Goal: Find specific page/section: Find specific page/section

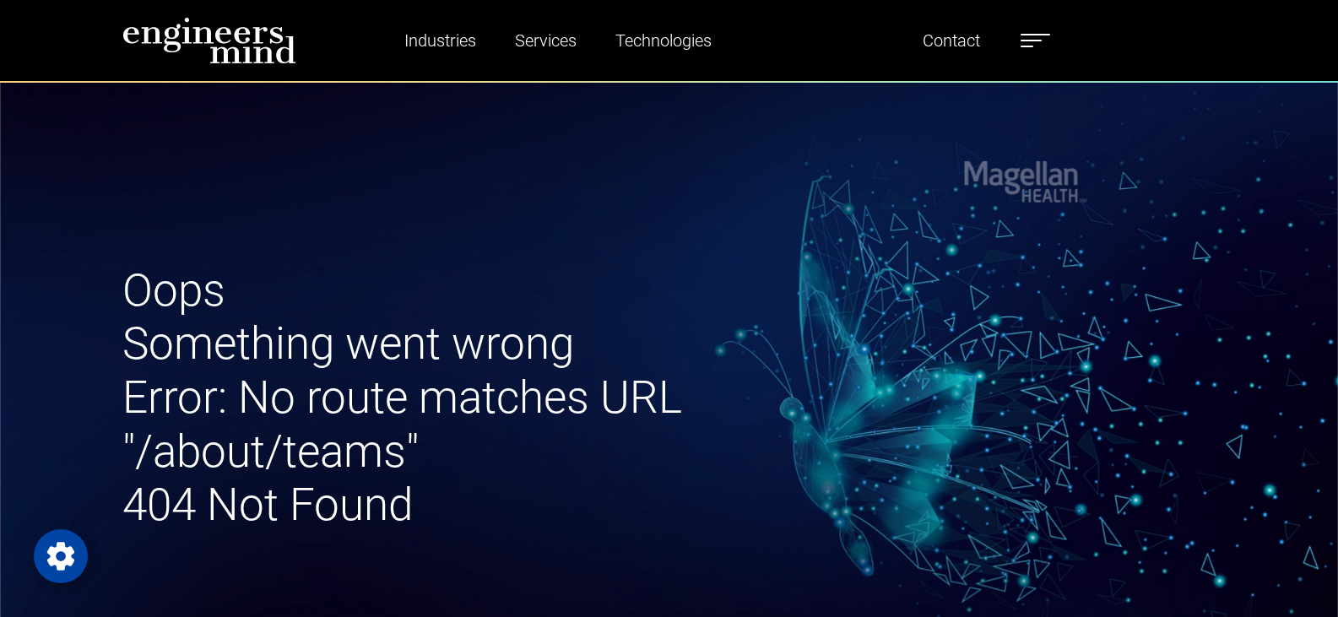
click at [1026, 45] on label at bounding box center [1035, 41] width 30 height 22
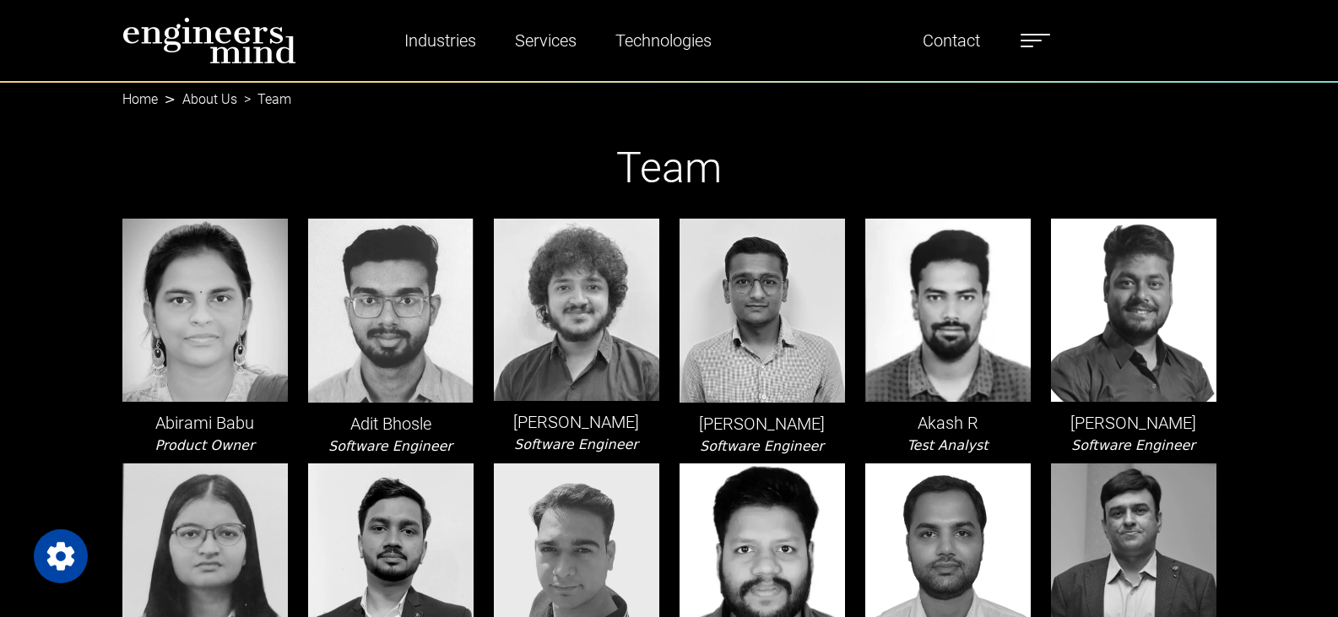
scroll to position [635, 0]
